Goal: Task Accomplishment & Management: Manage account settings

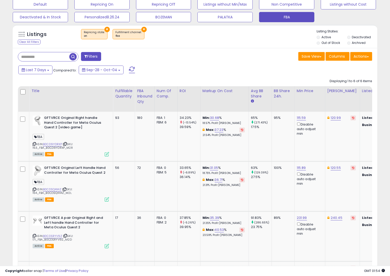
scroll to position [163, 0]
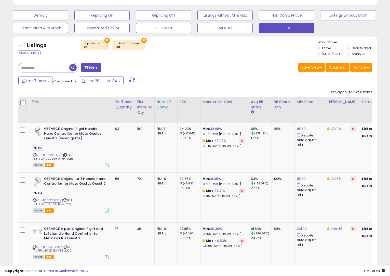
scroll to position [156, 0]
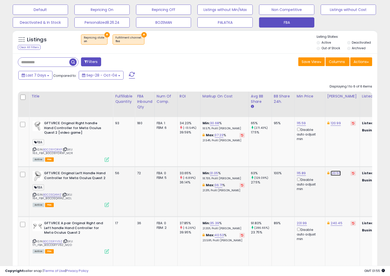
click at [339, 172] on link "120.55" at bounding box center [336, 173] width 10 height 5
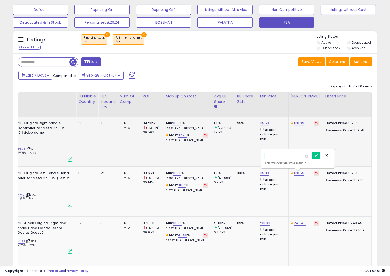
scroll to position [0, 54]
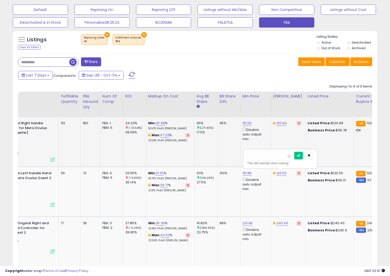
click at [322, 140] on td "Listed Price: $120.98 Business Price: $119.78" at bounding box center [330, 142] width 48 height 50
click at [311, 156] on icon "button" at bounding box center [309, 155] width 3 height 3
click at [290, 145] on td "120.99" at bounding box center [288, 142] width 35 height 50
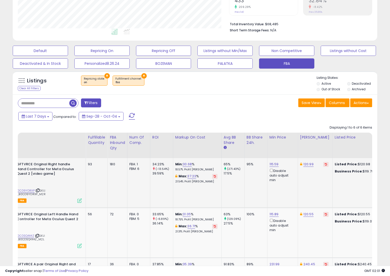
scroll to position [105, 211]
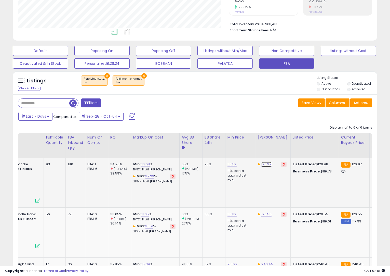
click at [265, 163] on link "120.99" at bounding box center [267, 164] width 10 height 5
drag, startPoint x: 239, startPoint y: 147, endPoint x: 259, endPoint y: 147, distance: 19.6
click at [259, 147] on input "******" at bounding box center [254, 147] width 45 height 9
type input "******"
click at [288, 147] on button "submit" at bounding box center [283, 147] width 9 height 8
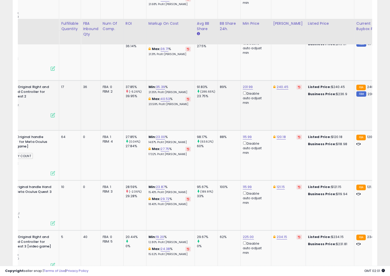
scroll to position [336, 0]
